Goal: Navigation & Orientation: Find specific page/section

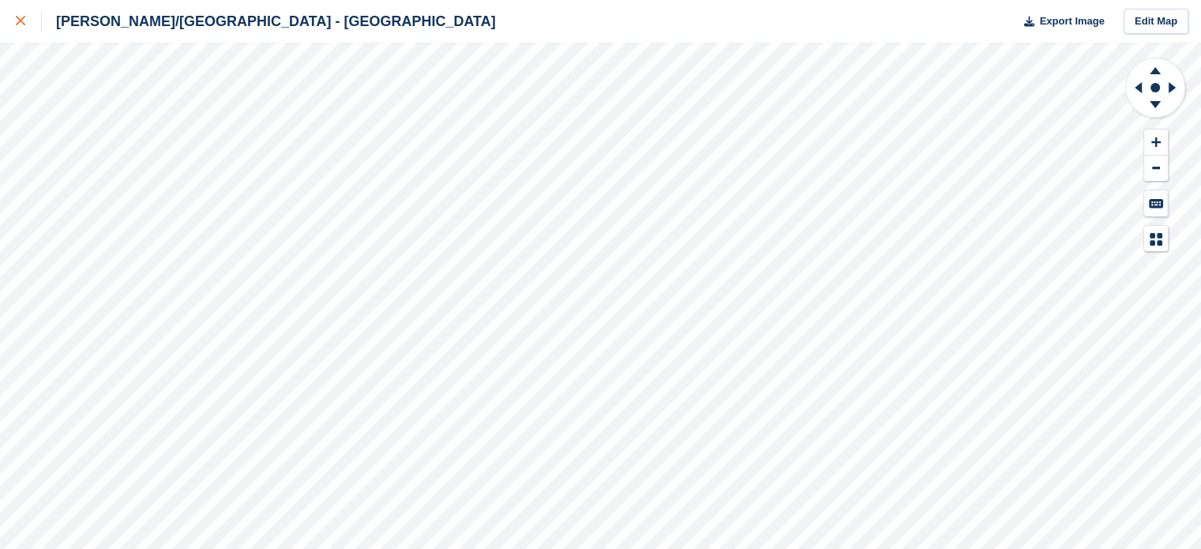
click at [21, 18] on icon at bounding box center [20, 20] width 9 height 9
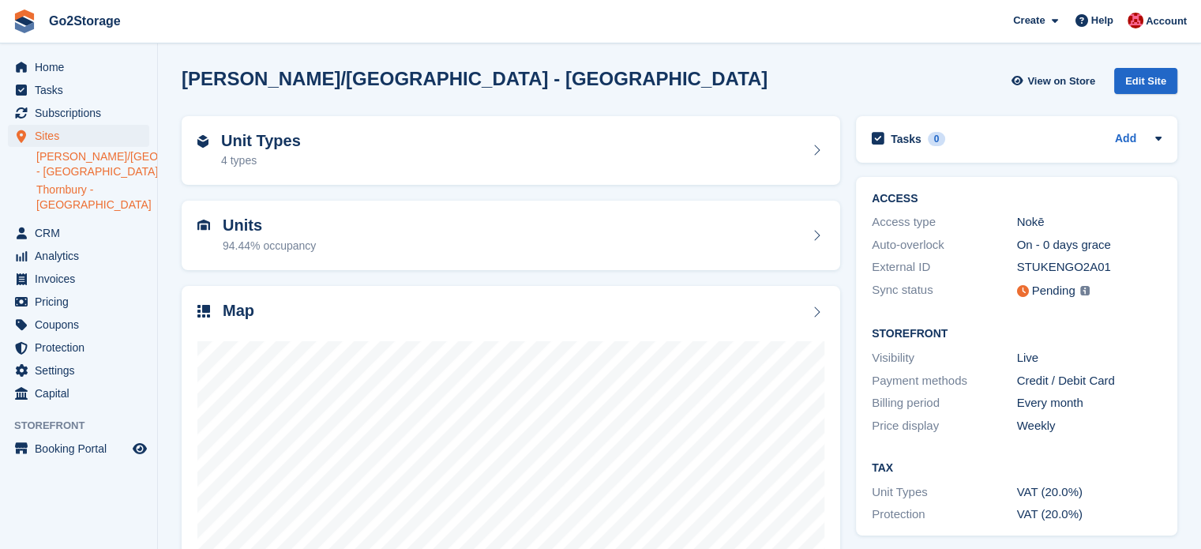
click at [92, 193] on link "Thornbury - [GEOGRAPHIC_DATA]" at bounding box center [92, 197] width 113 height 30
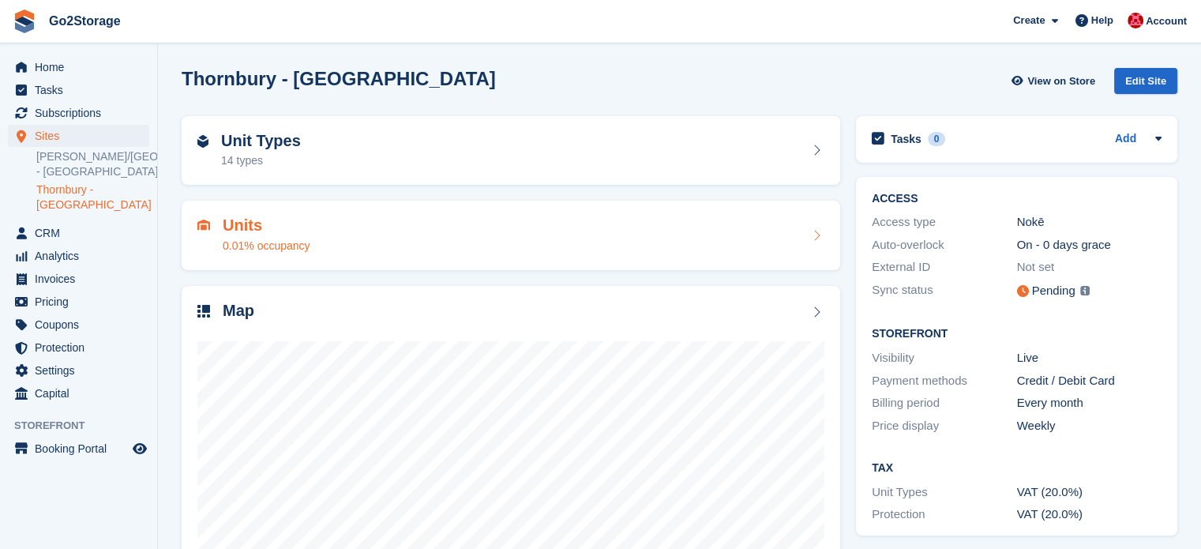
click at [488, 220] on div "Units 0.01% occupancy" at bounding box center [510, 235] width 627 height 38
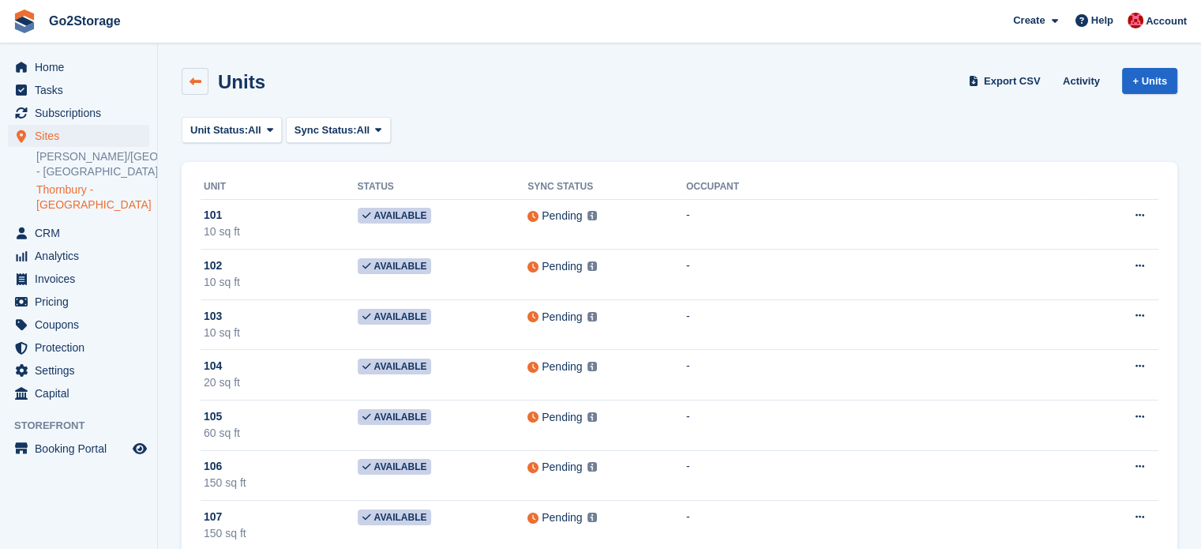
click at [189, 82] on icon at bounding box center [195, 82] width 12 height 12
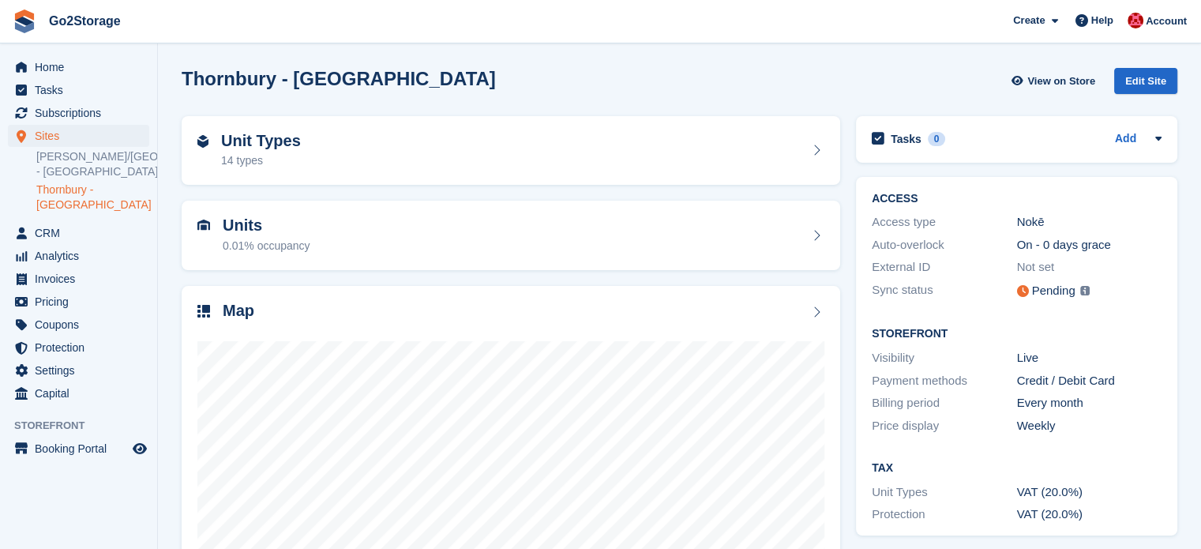
click at [93, 193] on link "Thornbury - [GEOGRAPHIC_DATA]" at bounding box center [92, 197] width 113 height 30
click at [72, 69] on span "Home" at bounding box center [82, 67] width 95 height 22
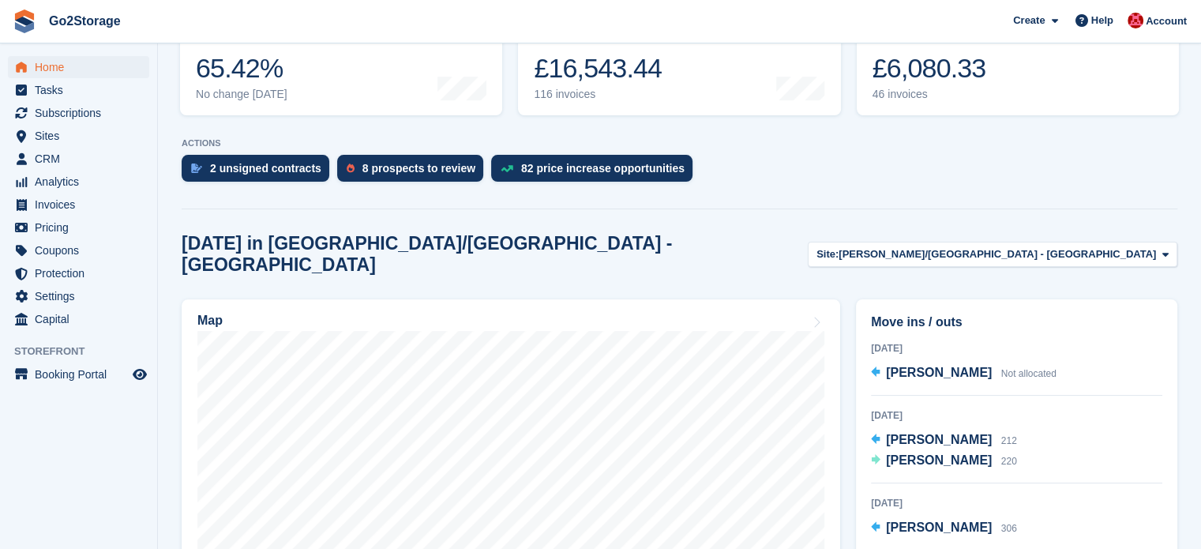
scroll to position [237, 0]
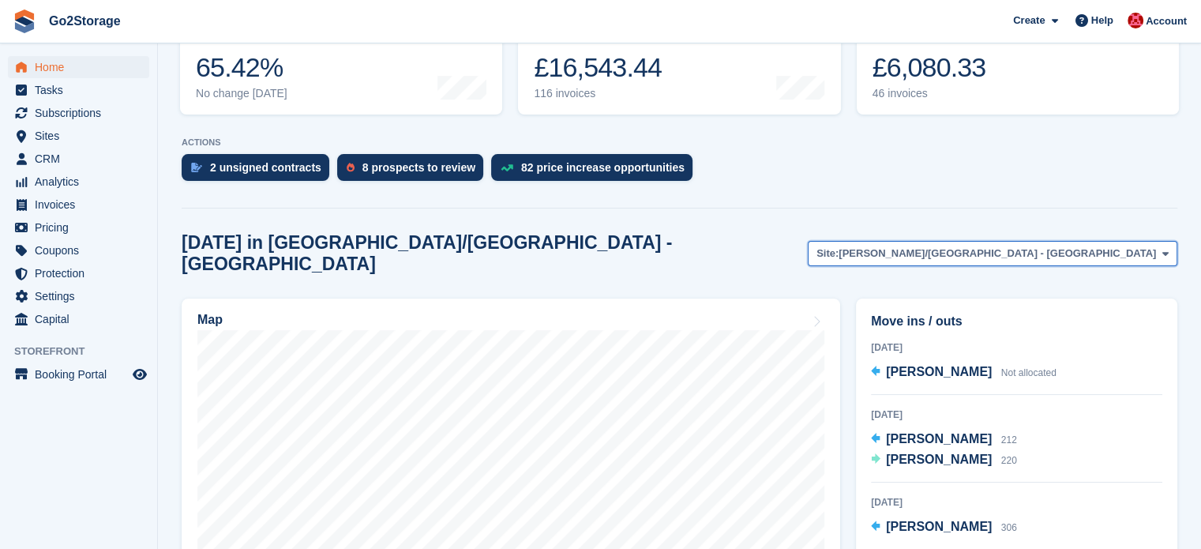
click at [1060, 246] on span "[PERSON_NAME]/[GEOGRAPHIC_DATA] - [GEOGRAPHIC_DATA]" at bounding box center [996, 254] width 317 height 16
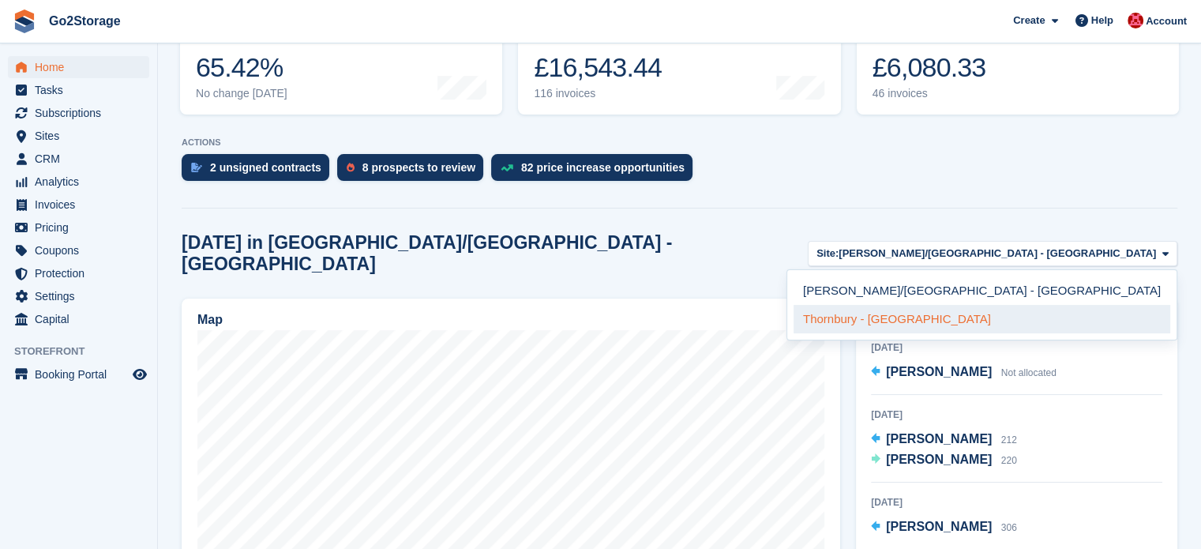
click at [1054, 309] on link "Thornbury - [GEOGRAPHIC_DATA]" at bounding box center [981, 319] width 377 height 28
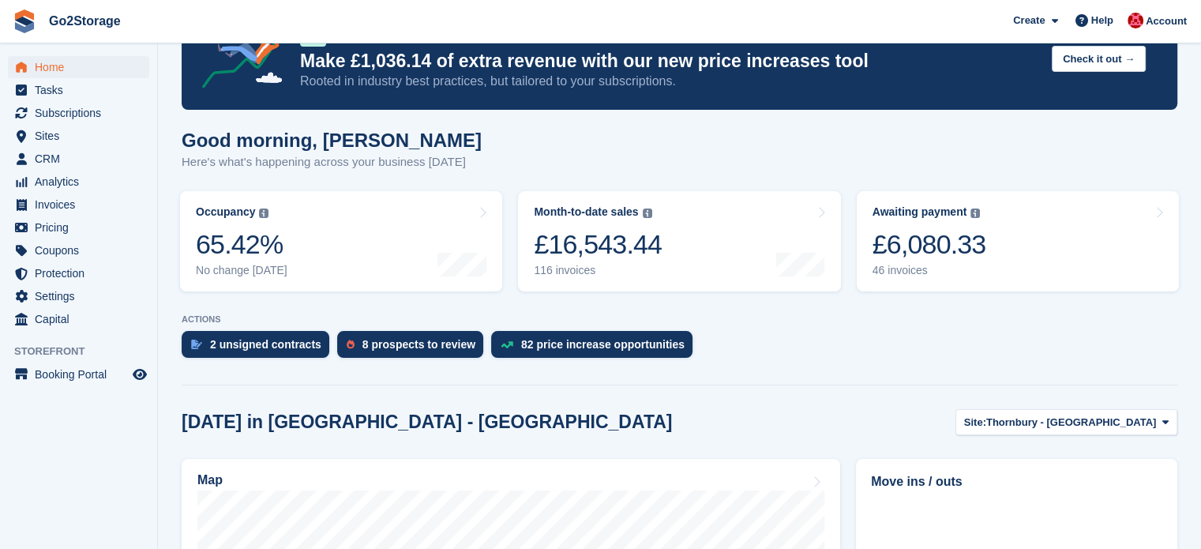
scroll to position [0, 0]
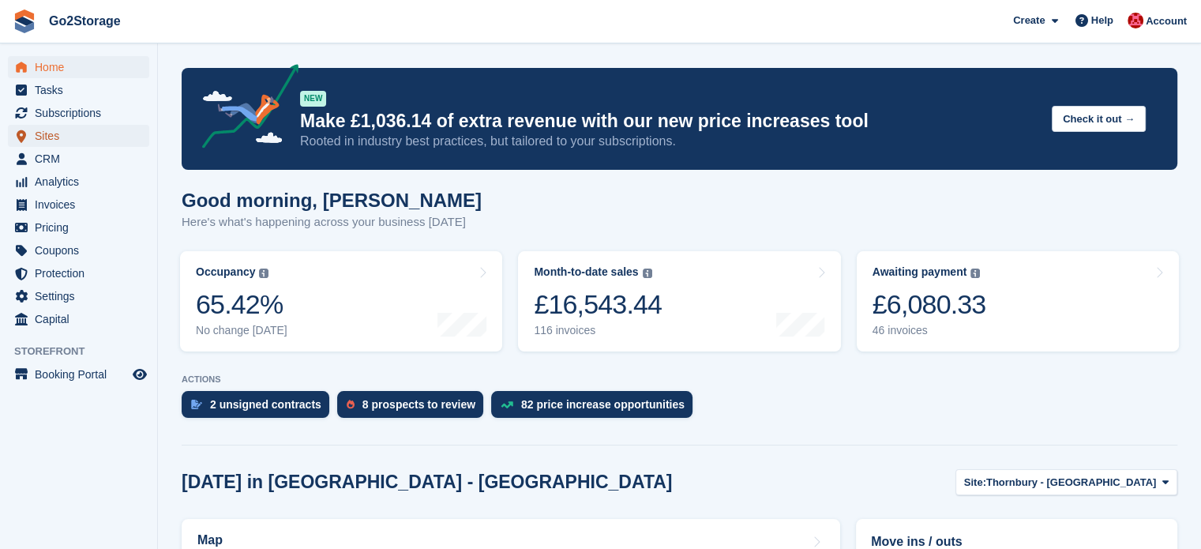
click at [68, 132] on span "Sites" at bounding box center [82, 136] width 95 height 22
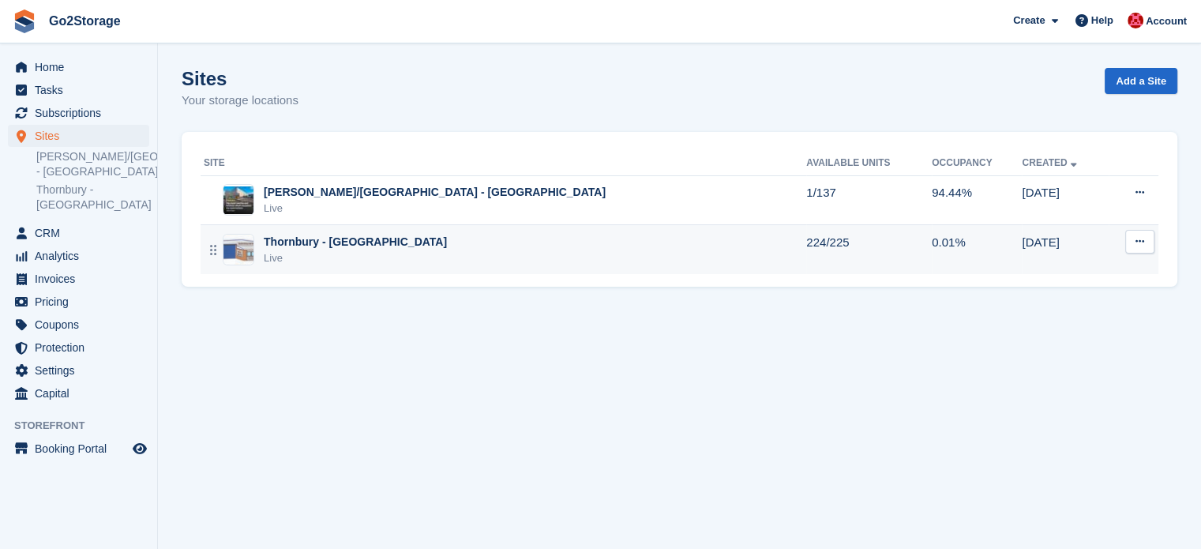
click at [519, 253] on div "Thornbury - Bristol Live" at bounding box center [505, 250] width 602 height 32
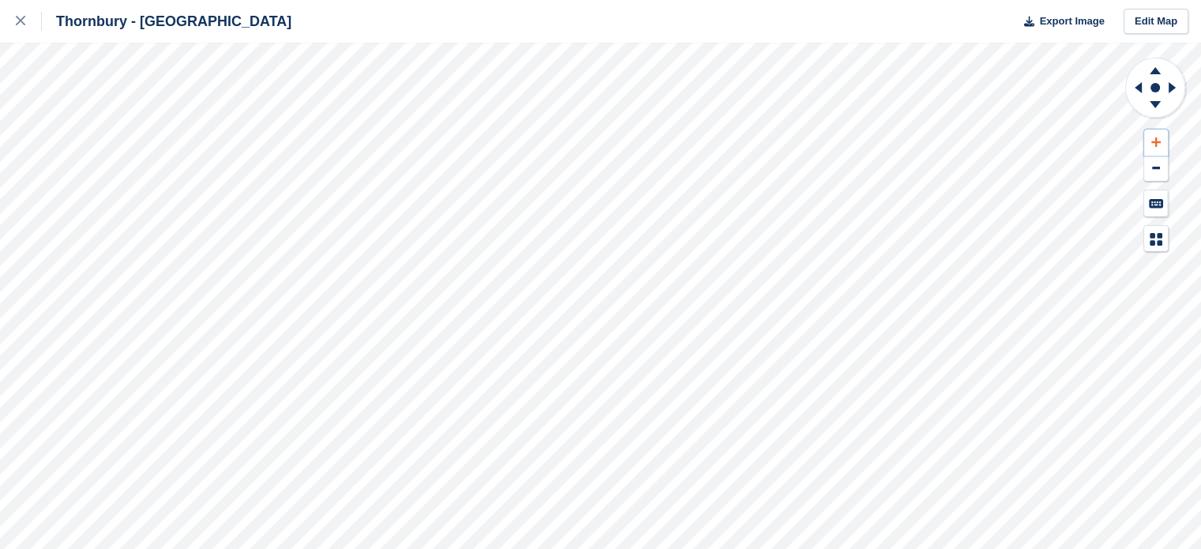
click at [1151, 145] on icon at bounding box center [1155, 142] width 9 height 11
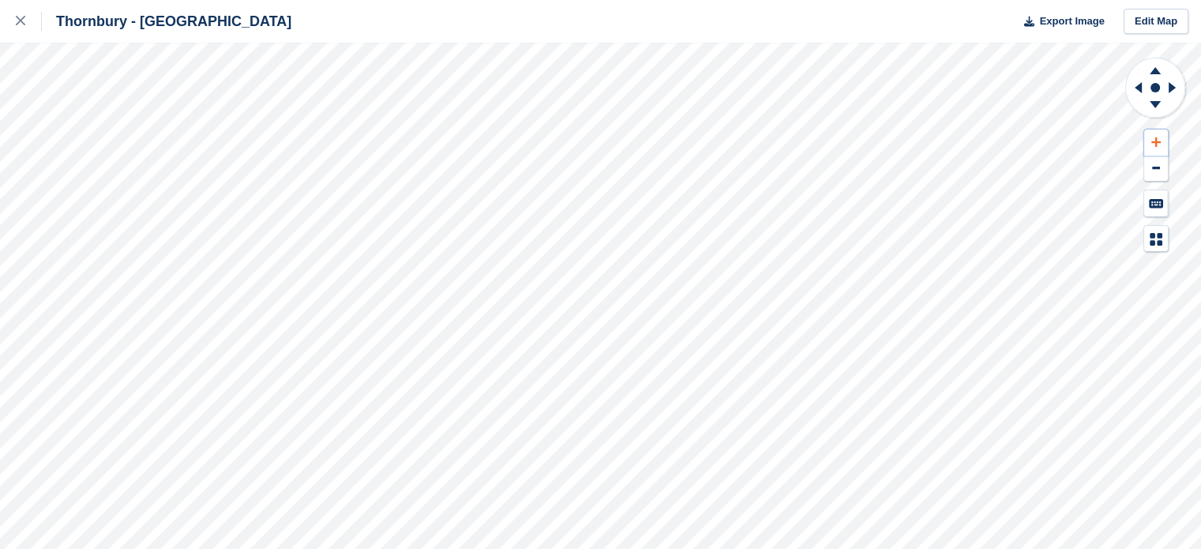
click at [1151, 145] on icon at bounding box center [1155, 142] width 9 height 11
click at [1135, 87] on icon at bounding box center [1138, 87] width 7 height 11
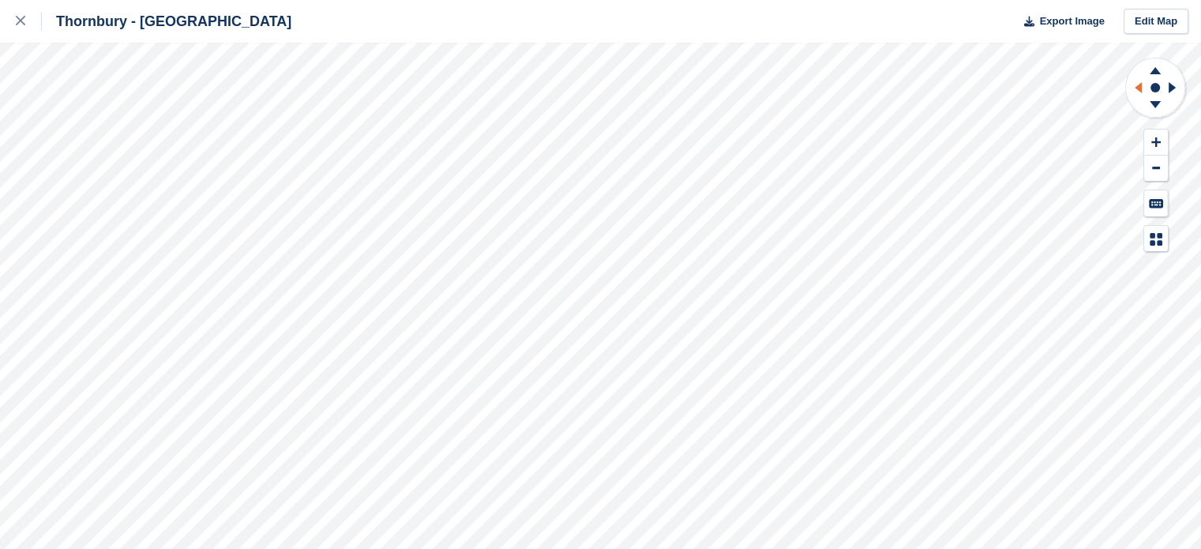
click at [1135, 87] on icon at bounding box center [1138, 87] width 7 height 11
click at [1153, 103] on icon at bounding box center [1155, 104] width 11 height 7
click at [1156, 71] on icon at bounding box center [1155, 70] width 11 height 7
click at [1153, 70] on icon at bounding box center [1155, 70] width 11 height 7
click at [1151, 106] on icon at bounding box center [1155, 107] width 41 height 20
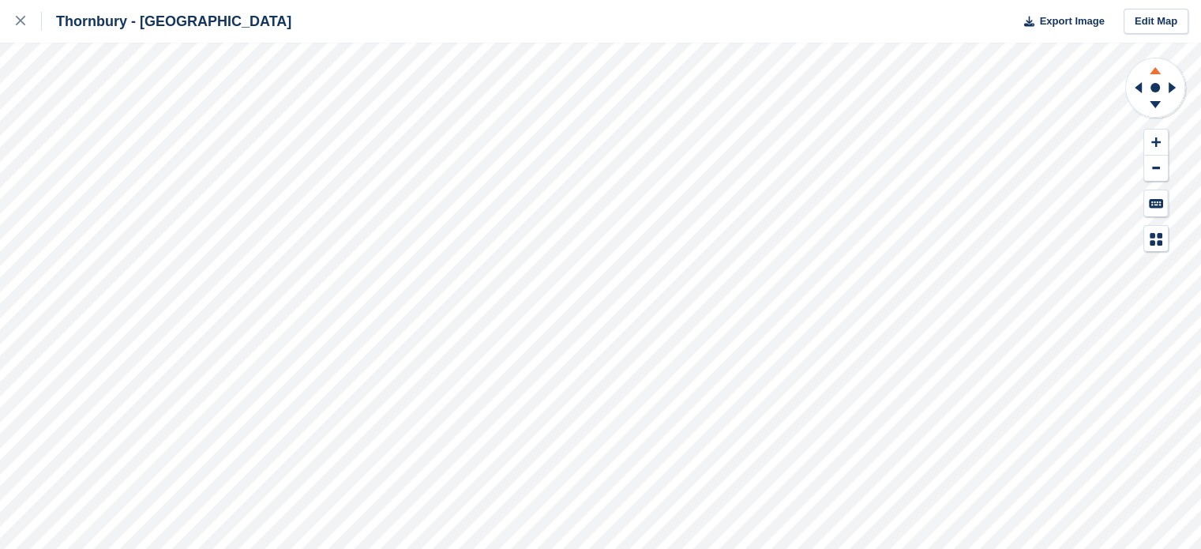
click at [1156, 69] on icon at bounding box center [1155, 70] width 11 height 7
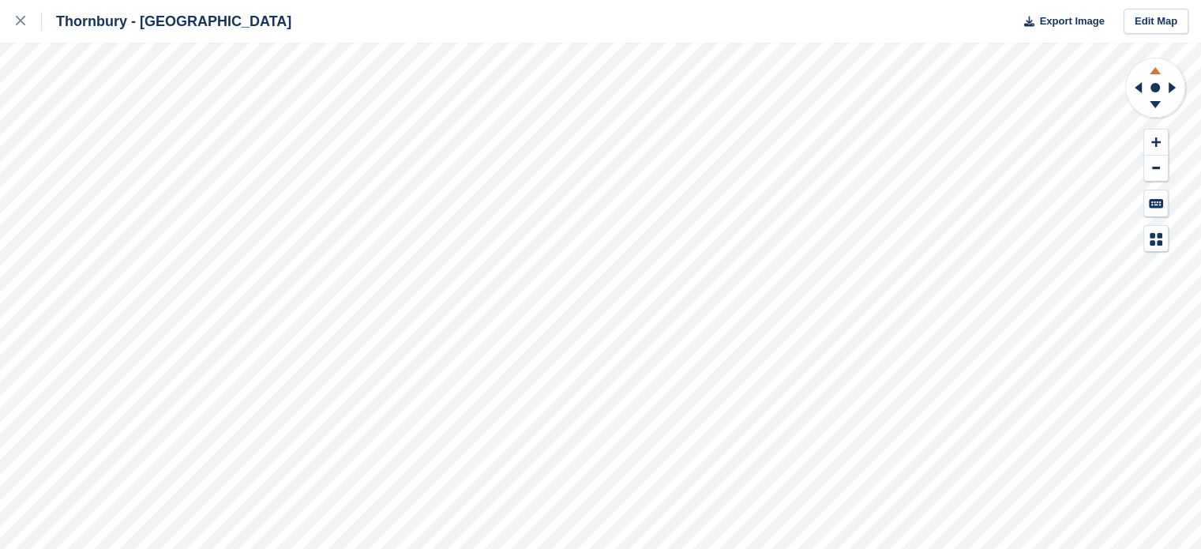
click at [1156, 69] on icon at bounding box center [1155, 70] width 11 height 7
